Goal: Task Accomplishment & Management: Manage account settings

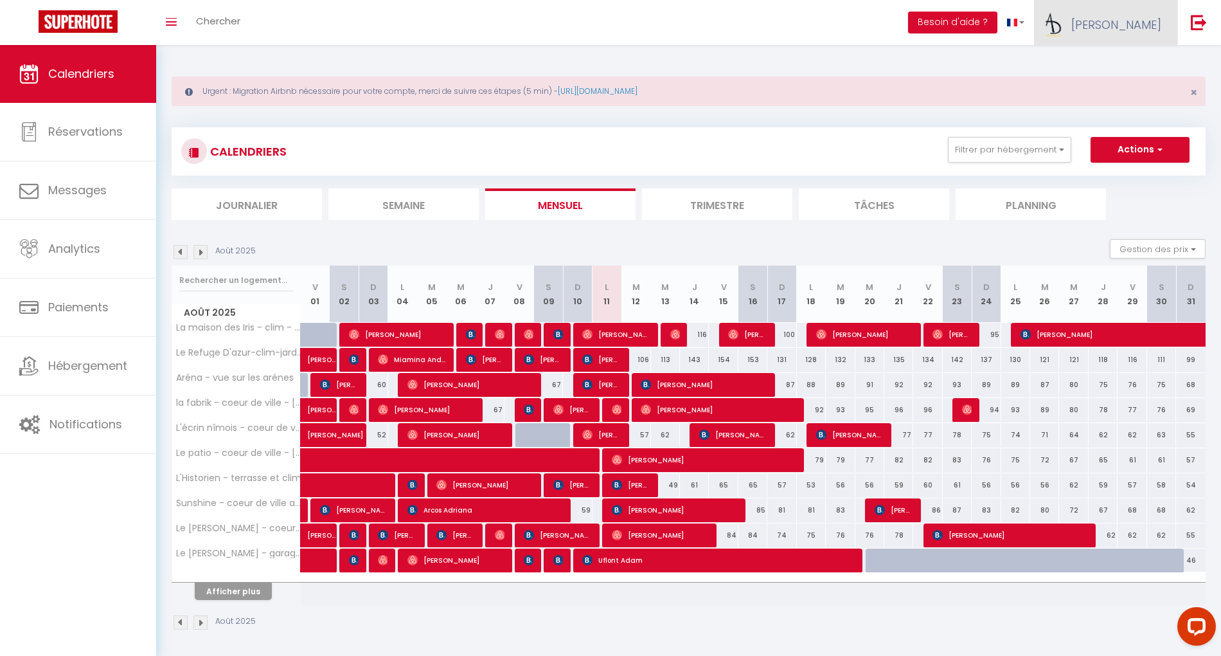
click at [1148, 24] on span "[PERSON_NAME]" at bounding box center [1117, 25] width 90 height 16
click at [1106, 68] on link "Paramètres" at bounding box center [1126, 64] width 95 height 22
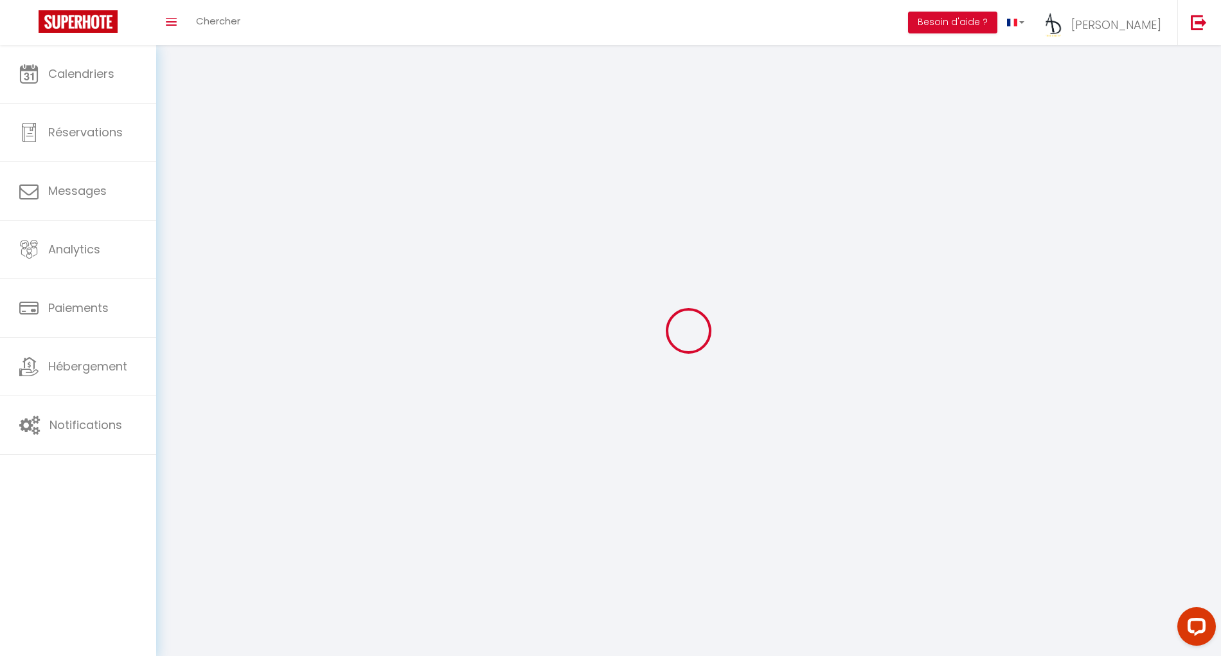
type input "[PERSON_NAME]"
type input "0617854605"
type input "[STREET_ADDRESS]"
type input "30000"
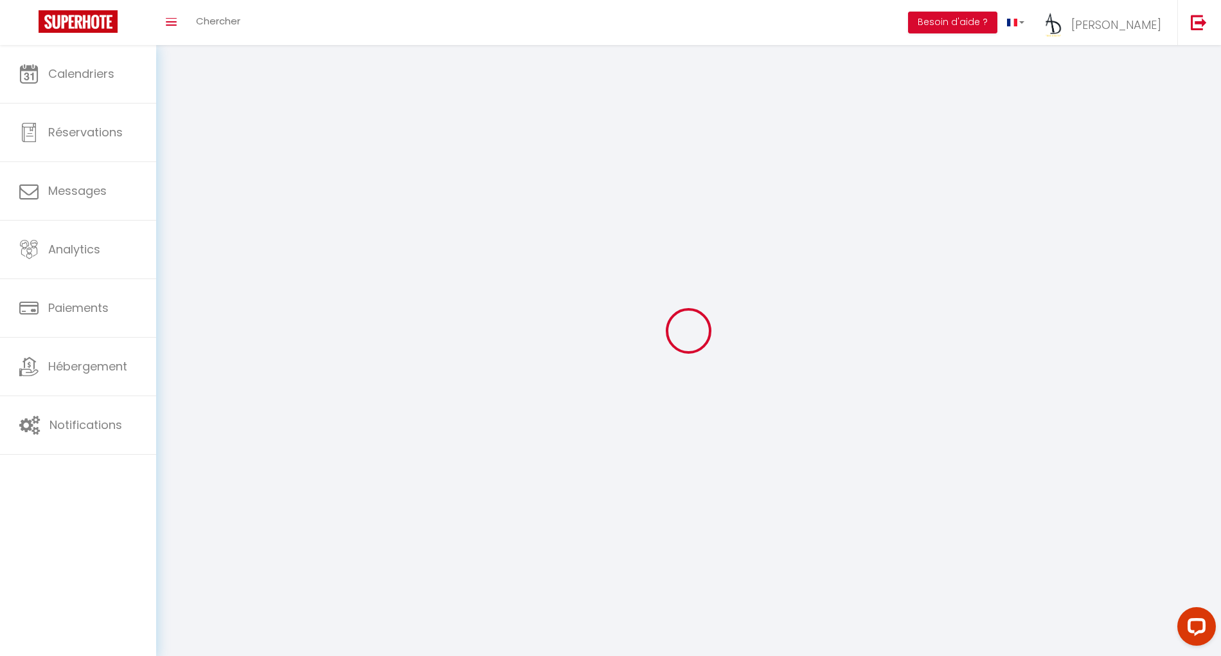
type input "[GEOGRAPHIC_DATA]"
type input "MuBSFOApa9c5EXA44xyOvluXn"
type input "FpPK0uf0woRIFIfHJtvezcTI8"
select select "28"
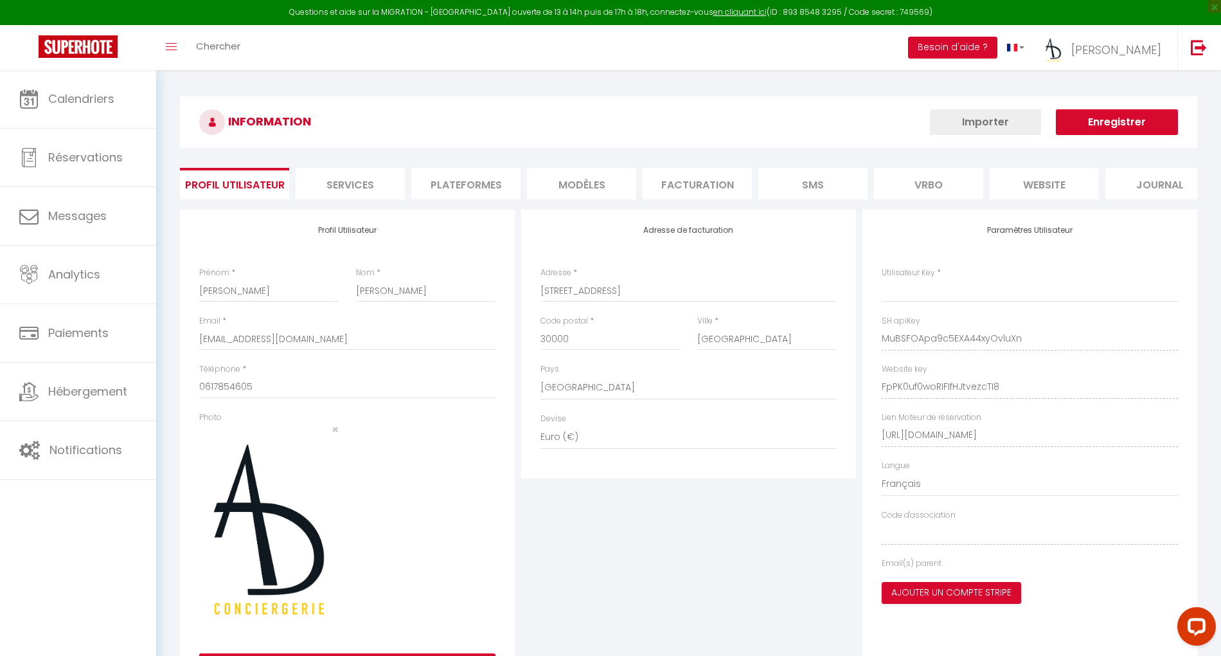
select select "fr"
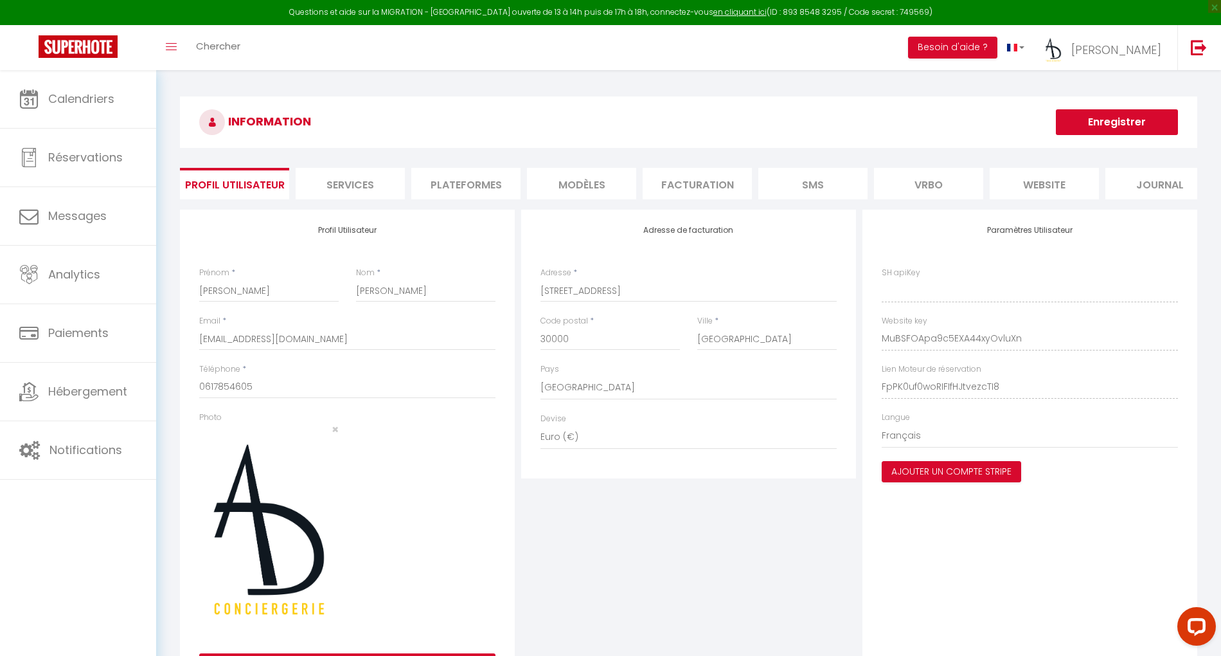
type input "MuBSFOApa9c5EXA44xyOvluXn"
type input "FpPK0uf0woRIFIfHJtvezcTI8"
type input "[URL][DOMAIN_NAME]"
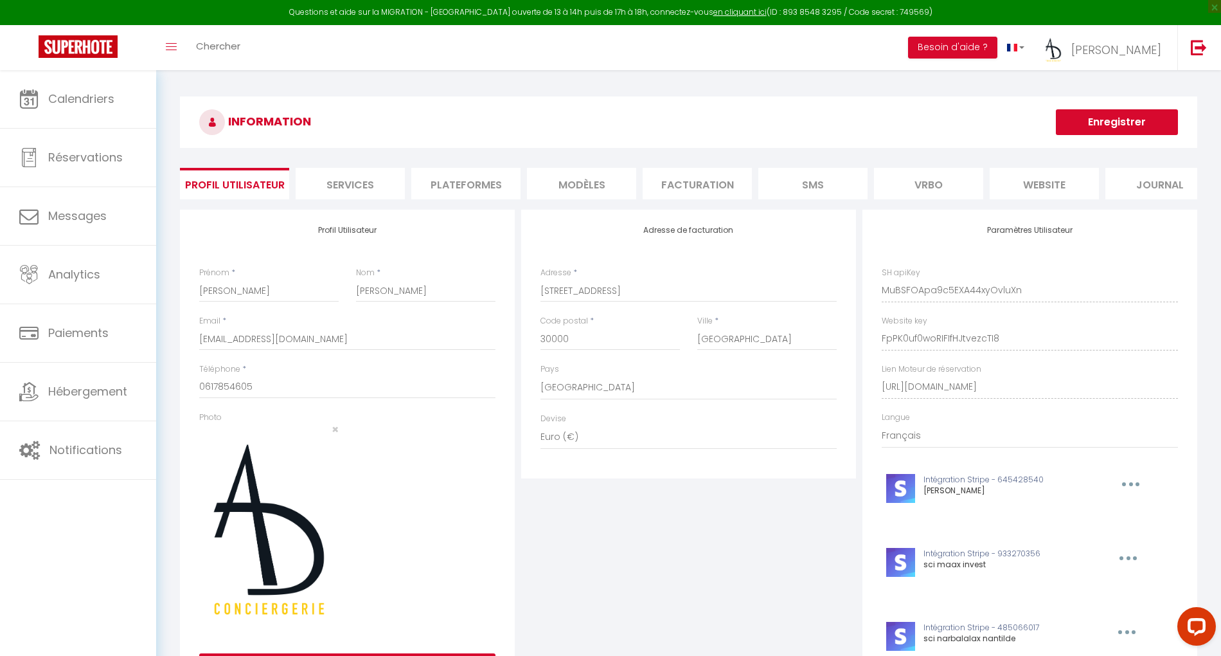
click at [477, 173] on li "Plateformes" at bounding box center [465, 184] width 109 height 32
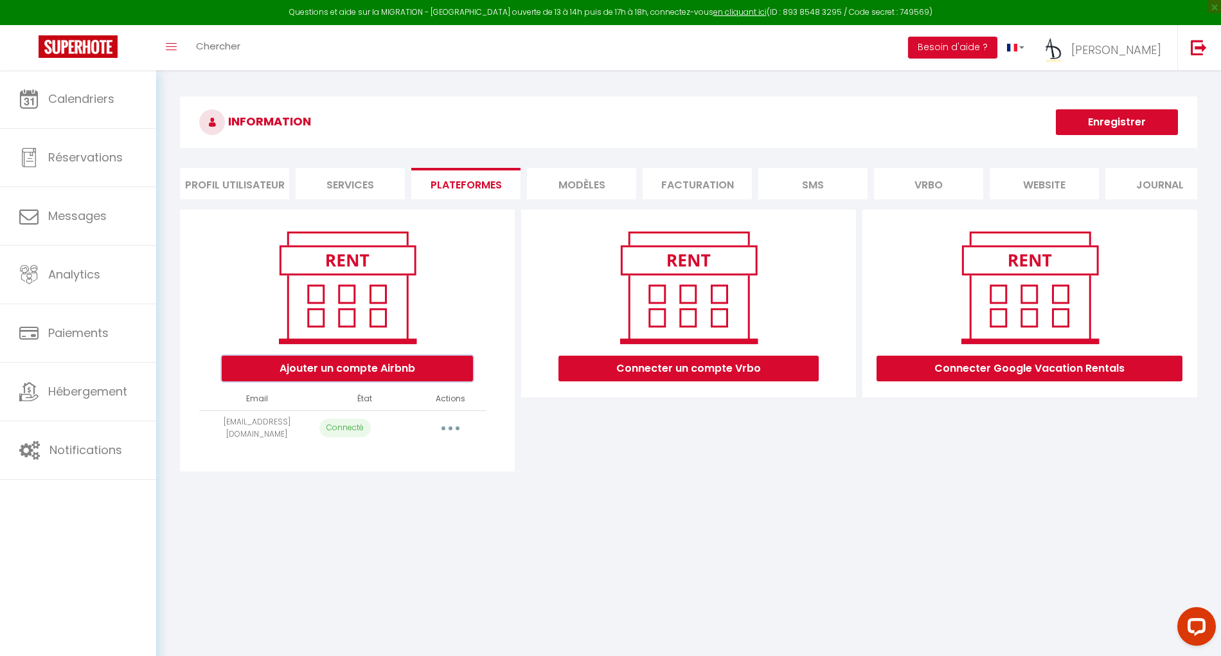
click at [354, 381] on button "Ajouter un compte Airbnb" at bounding box center [347, 369] width 251 height 26
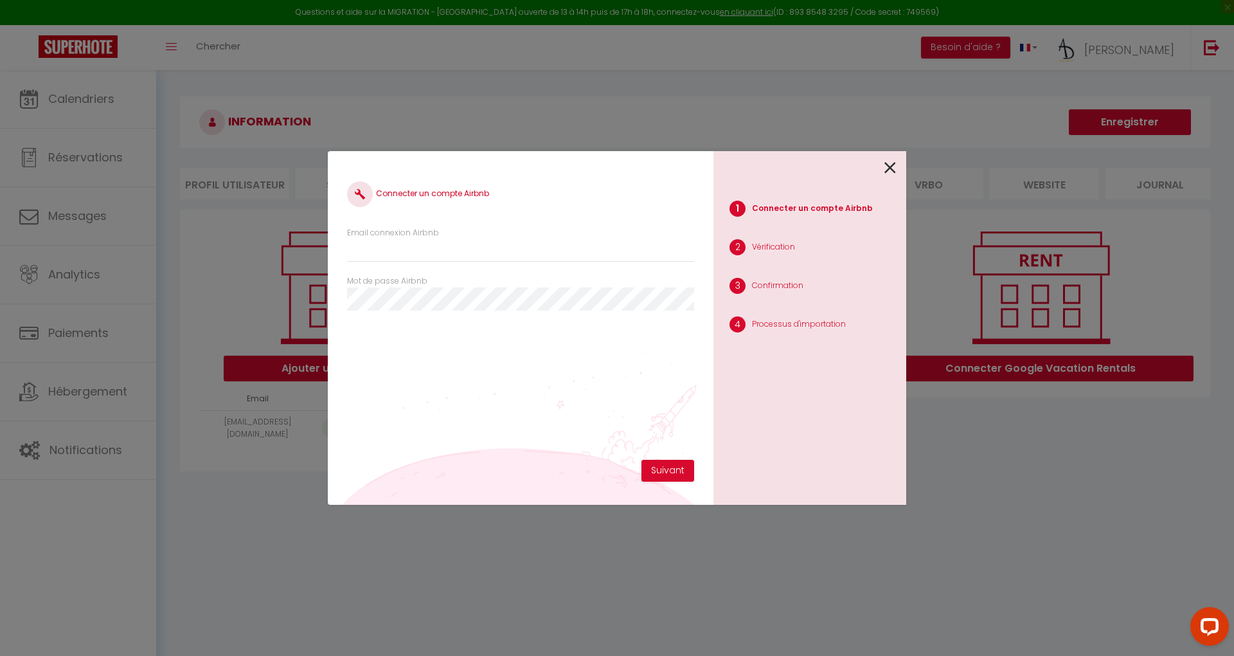
click at [894, 168] on icon at bounding box center [891, 167] width 12 height 19
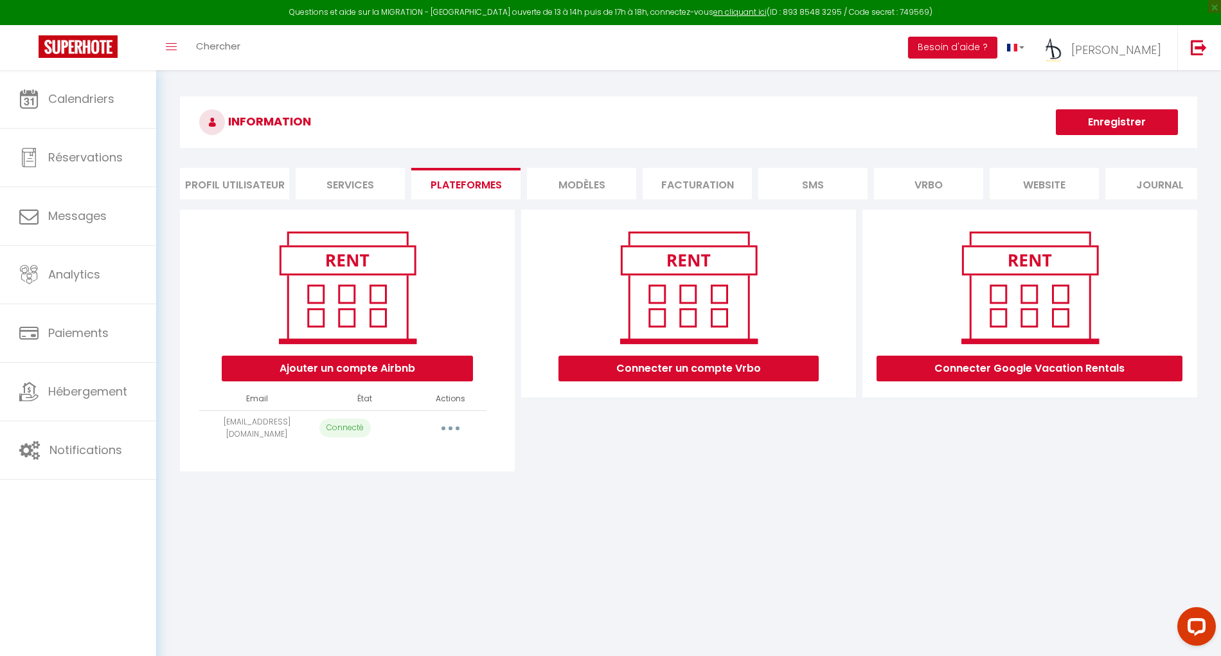
drag, startPoint x: 638, startPoint y: 490, endPoint x: 644, endPoint y: 483, distance: 9.1
click at [640, 487] on div "INFORMATION Enregistrer Profil Utilisateur Services Plateformes MODÈLES Factura…" at bounding box center [688, 288] width 1065 height 437
click at [1205, 61] on link at bounding box center [1199, 47] width 42 height 45
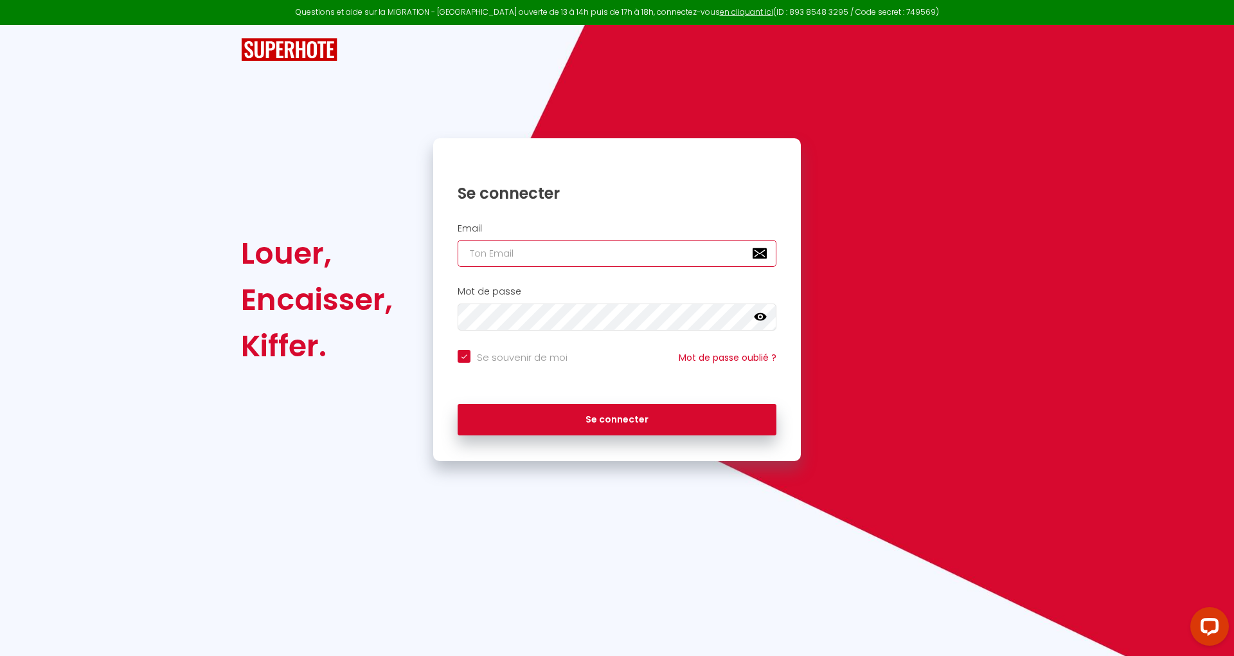
click at [672, 258] on input "email" at bounding box center [617, 253] width 319 height 27
paste input "[PERSON_NAME][EMAIL_ADDRESS][DOMAIN_NAME]"
type input "[PERSON_NAME][EMAIL_ADDRESS][DOMAIN_NAME]"
checkbox input "true"
type input "[PERSON_NAME][EMAIL_ADDRESS][DOMAIN_NAME]"
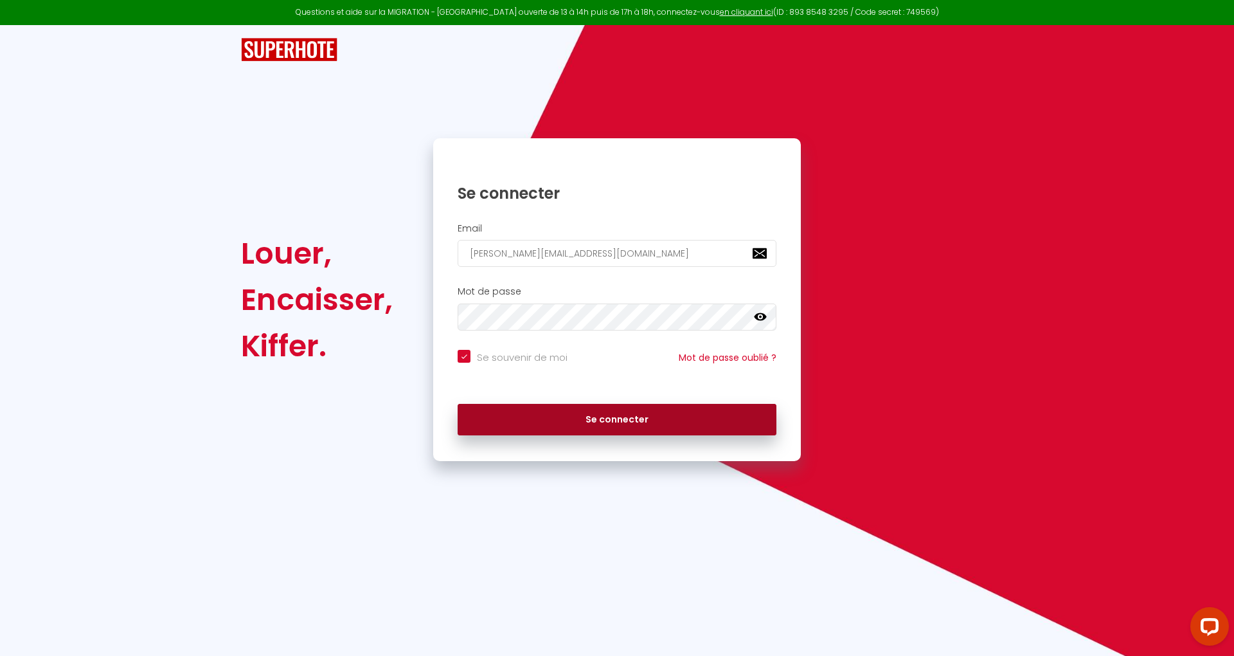
click at [716, 421] on button "Se connecter" at bounding box center [617, 420] width 319 height 32
checkbox input "true"
